Goal: Use online tool/utility: Utilize a website feature to perform a specific function

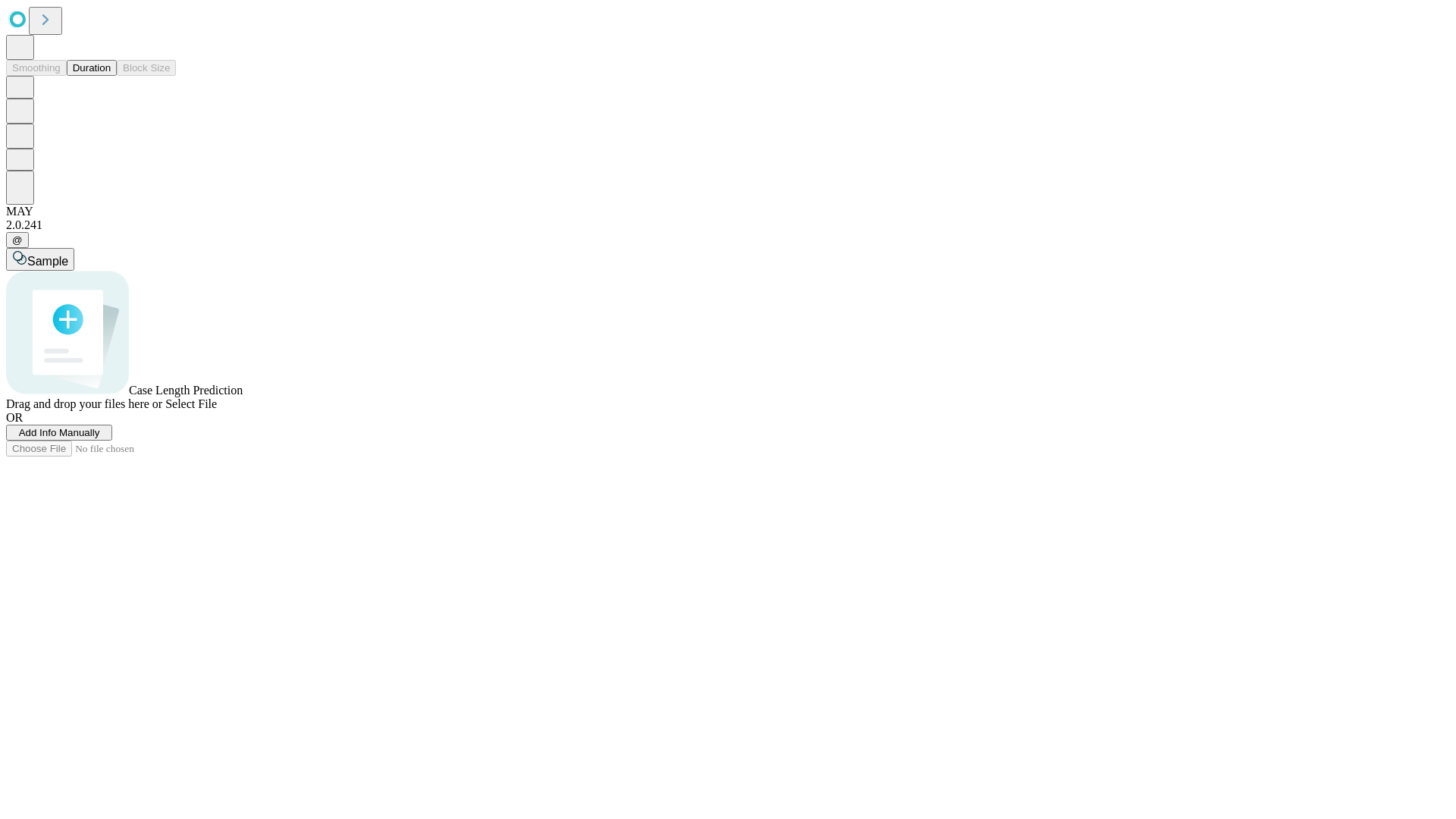
click at [111, 76] on button "Duration" at bounding box center [91, 68] width 50 height 16
click at [217, 410] on span "Select File" at bounding box center [191, 404] width 52 height 13
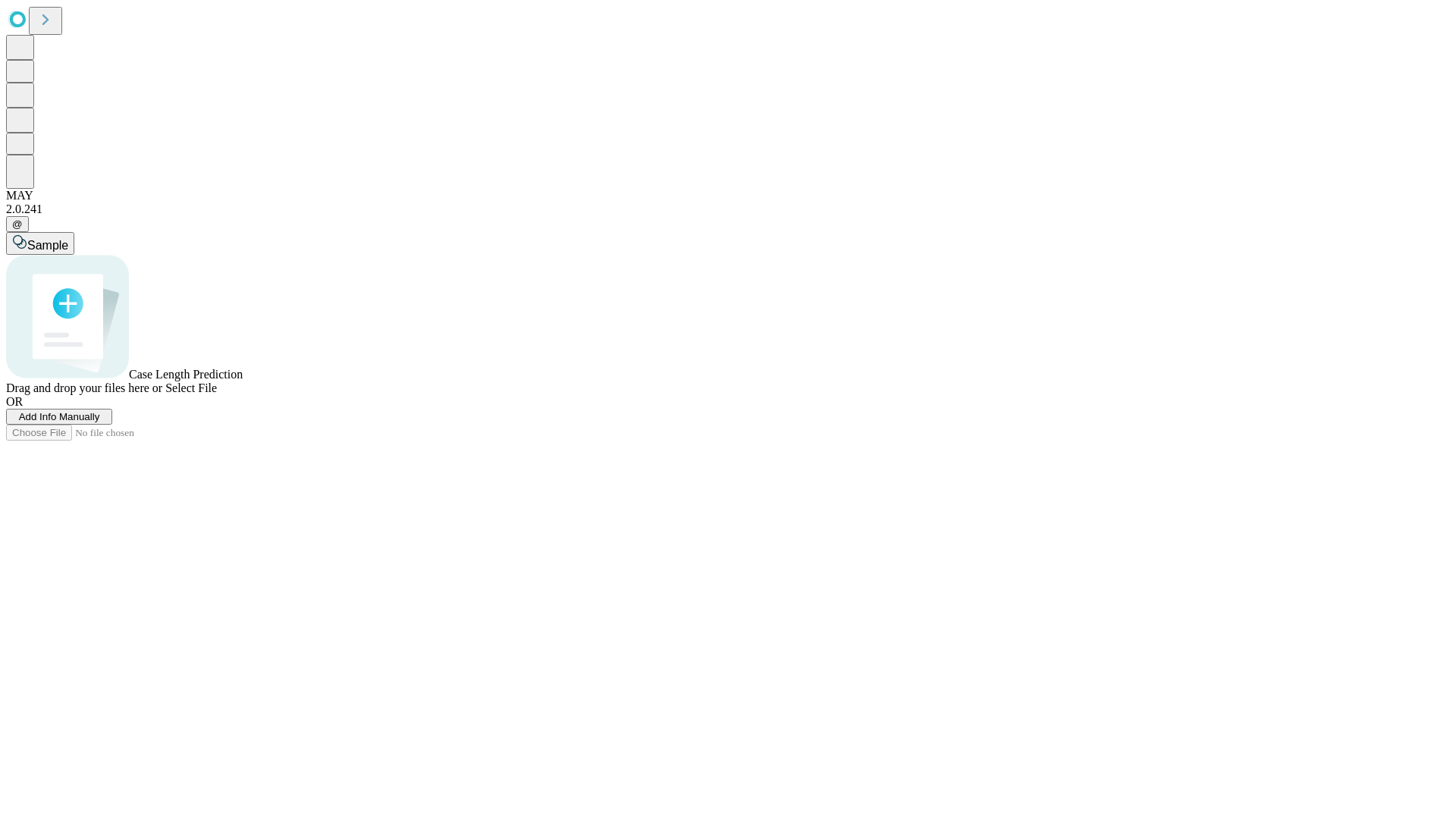
click at [217, 394] on span "Select File" at bounding box center [191, 388] width 52 height 13
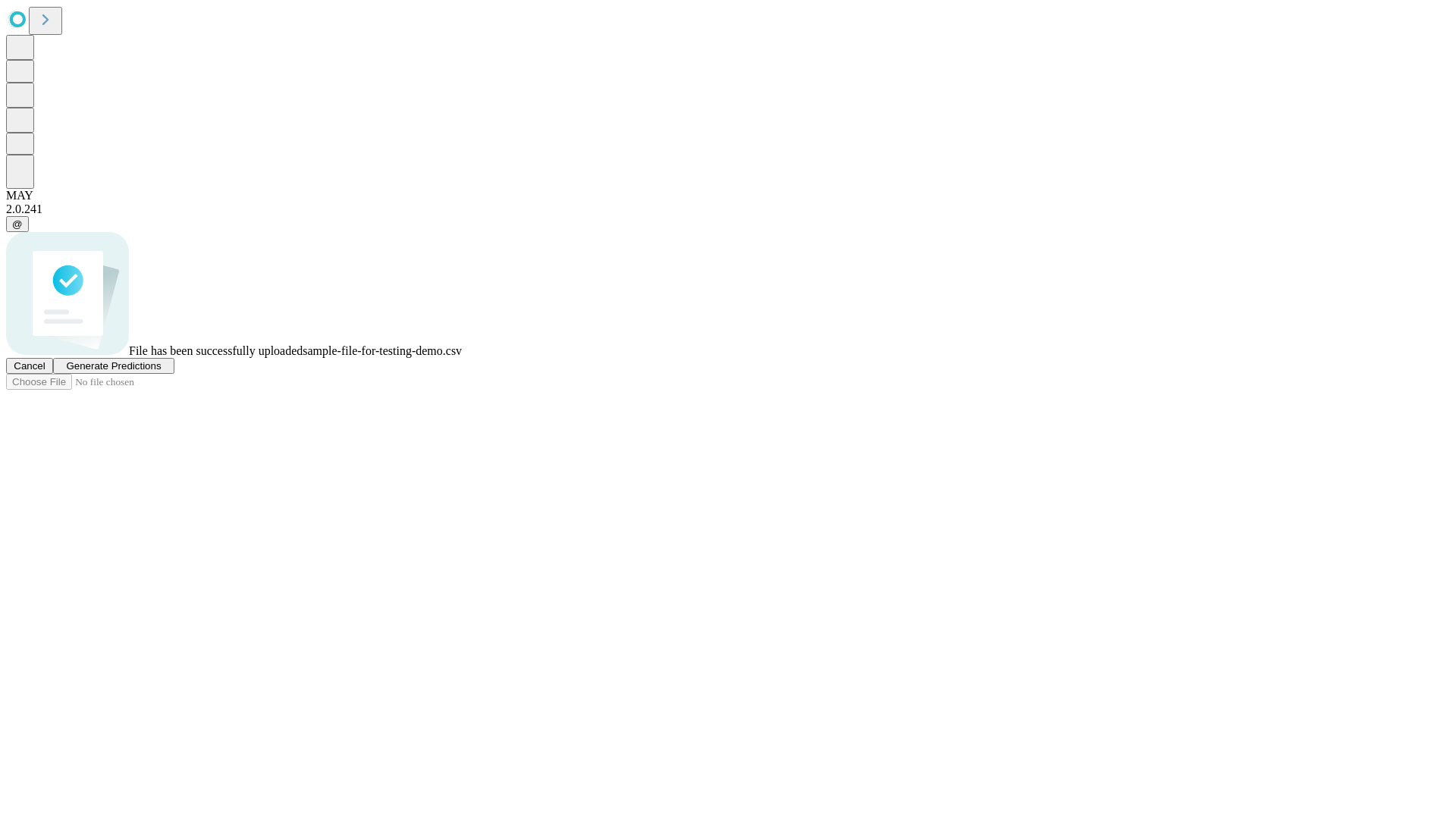
click at [161, 371] on span "Generate Predictions" at bounding box center [113, 366] width 95 height 11
